Goal: Information Seeking & Learning: Find specific fact

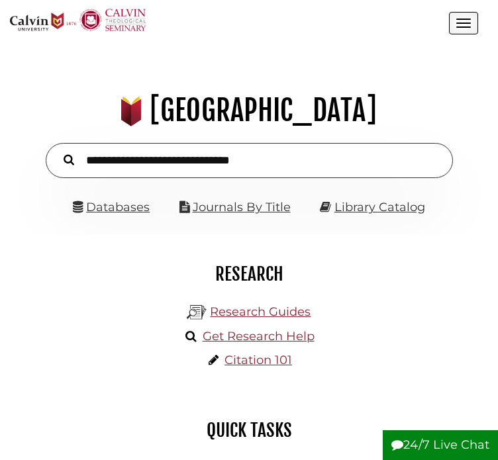
scroll to position [6, 7]
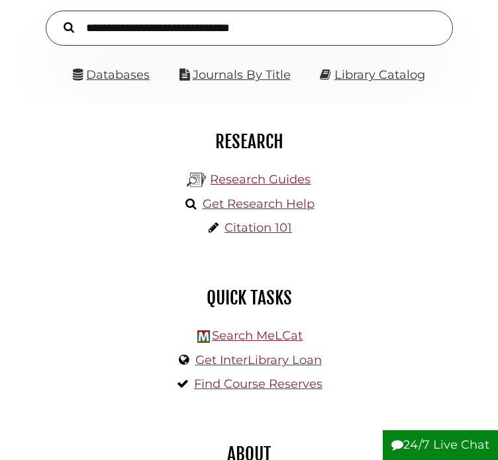
click at [258, 46] on input "text" at bounding box center [249, 28] width 407 height 35
type input "*****"
click at [57, 19] on button "Search" at bounding box center [69, 27] width 24 height 17
